Goal: Find specific page/section: Find specific page/section

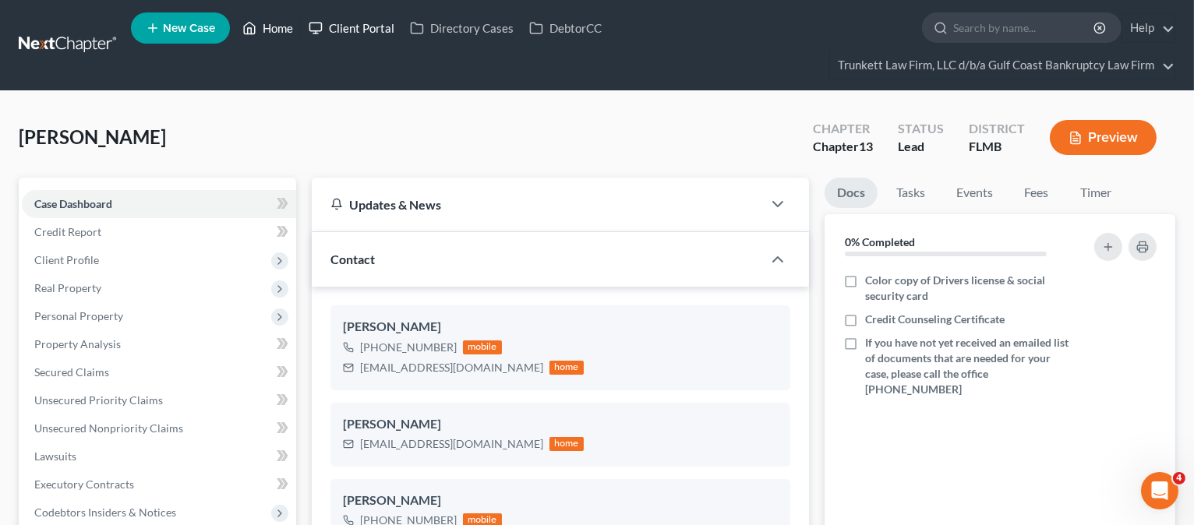
drag, startPoint x: 288, startPoint y: 25, endPoint x: 315, endPoint y: 34, distance: 28.1
click at [288, 25] on link "Home" at bounding box center [268, 28] width 66 height 28
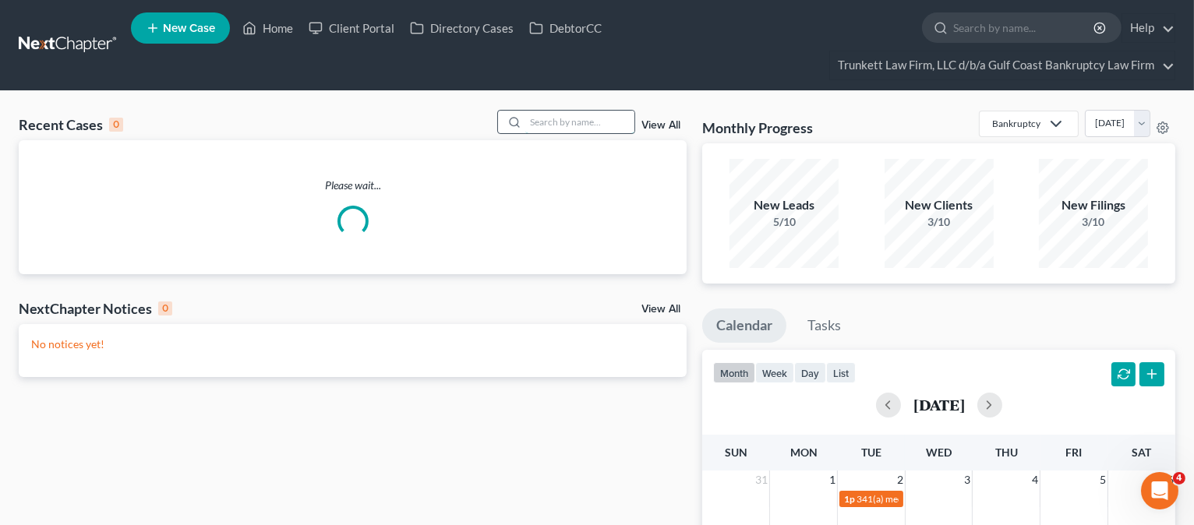
click at [535, 122] on input "search" at bounding box center [579, 122] width 109 height 23
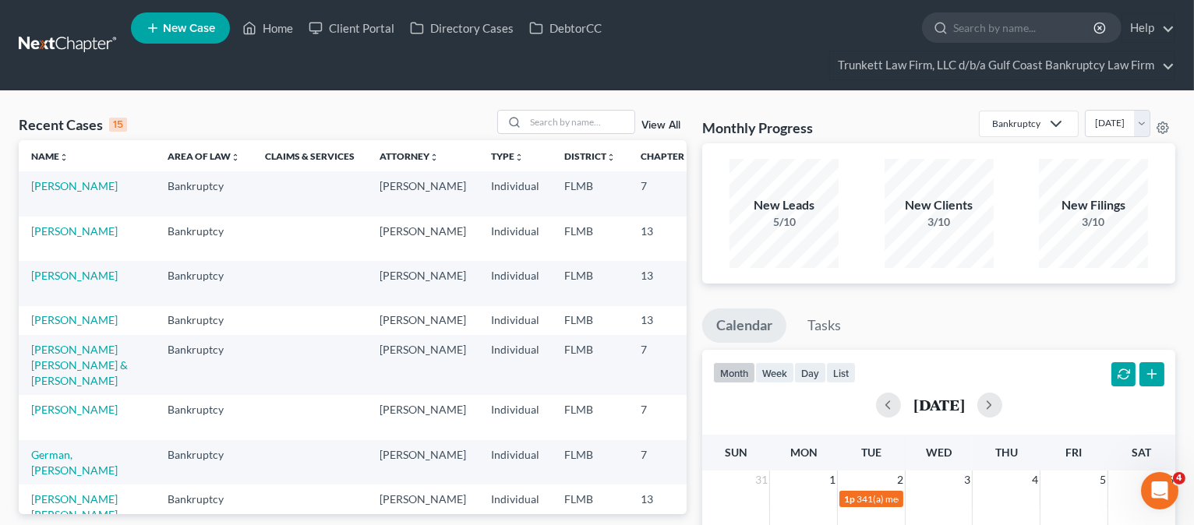
click at [548, 115] on input "search" at bounding box center [579, 122] width 109 height 23
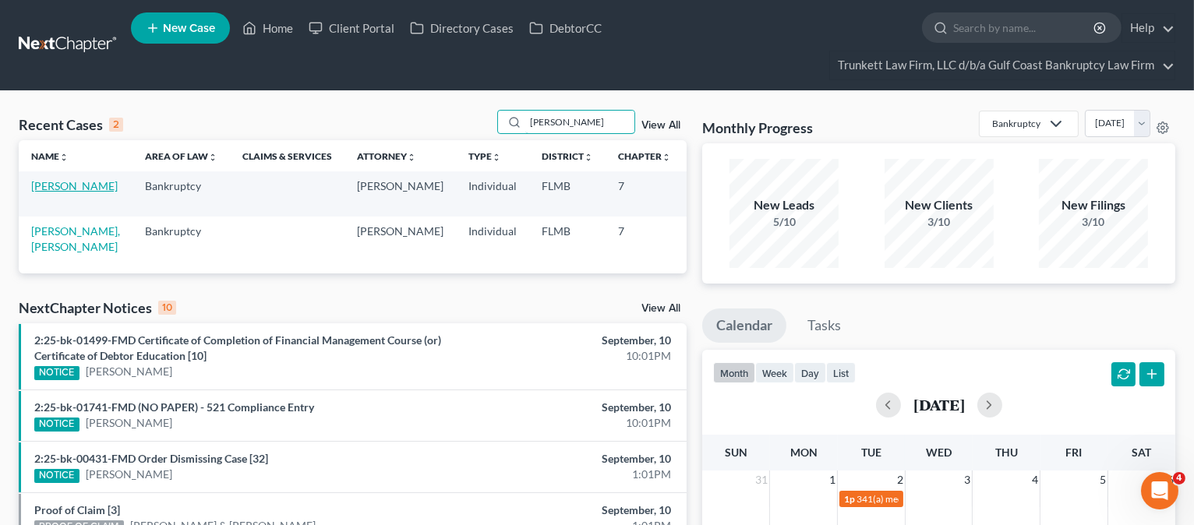
type input "[PERSON_NAME]"
click at [57, 189] on link "[PERSON_NAME]" at bounding box center [74, 185] width 86 height 13
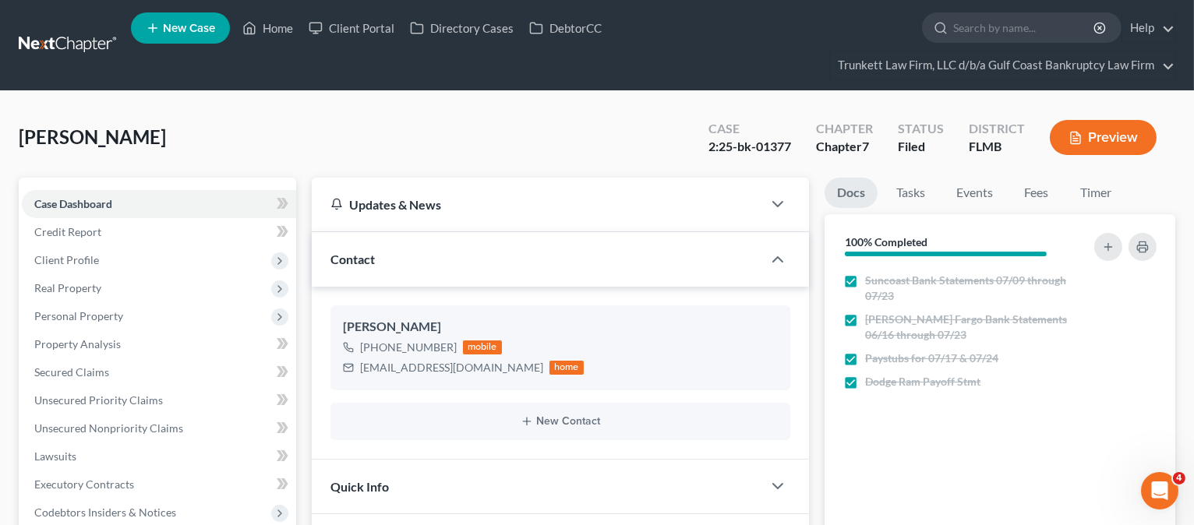
click at [1128, 152] on button "Preview" at bounding box center [1103, 137] width 107 height 35
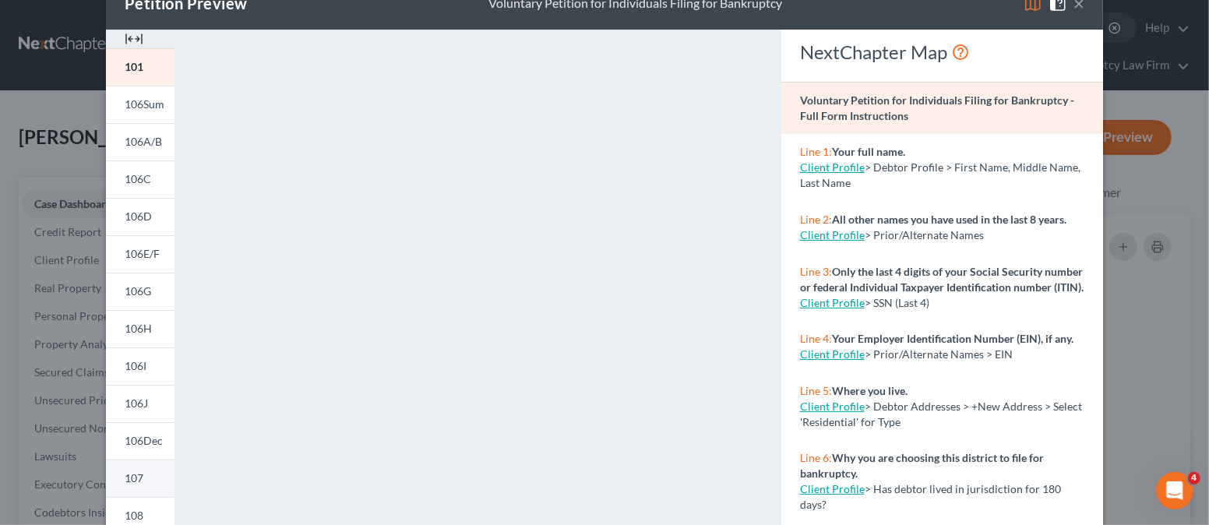
scroll to position [104, 0]
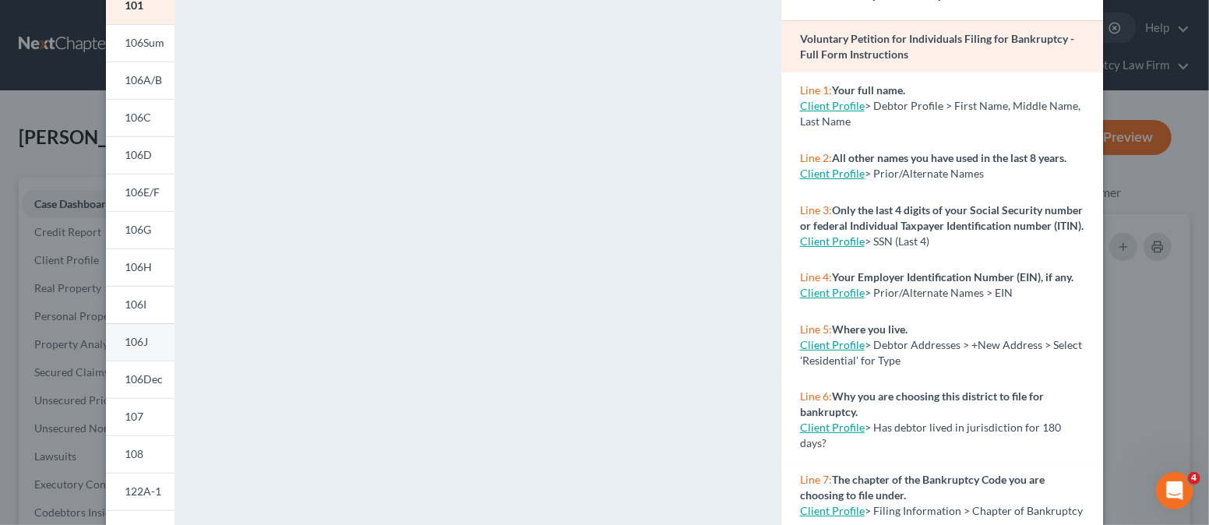
click at [137, 337] on span "106J" at bounding box center [136, 341] width 23 height 13
